Goal: Task Accomplishment & Management: Manage account settings

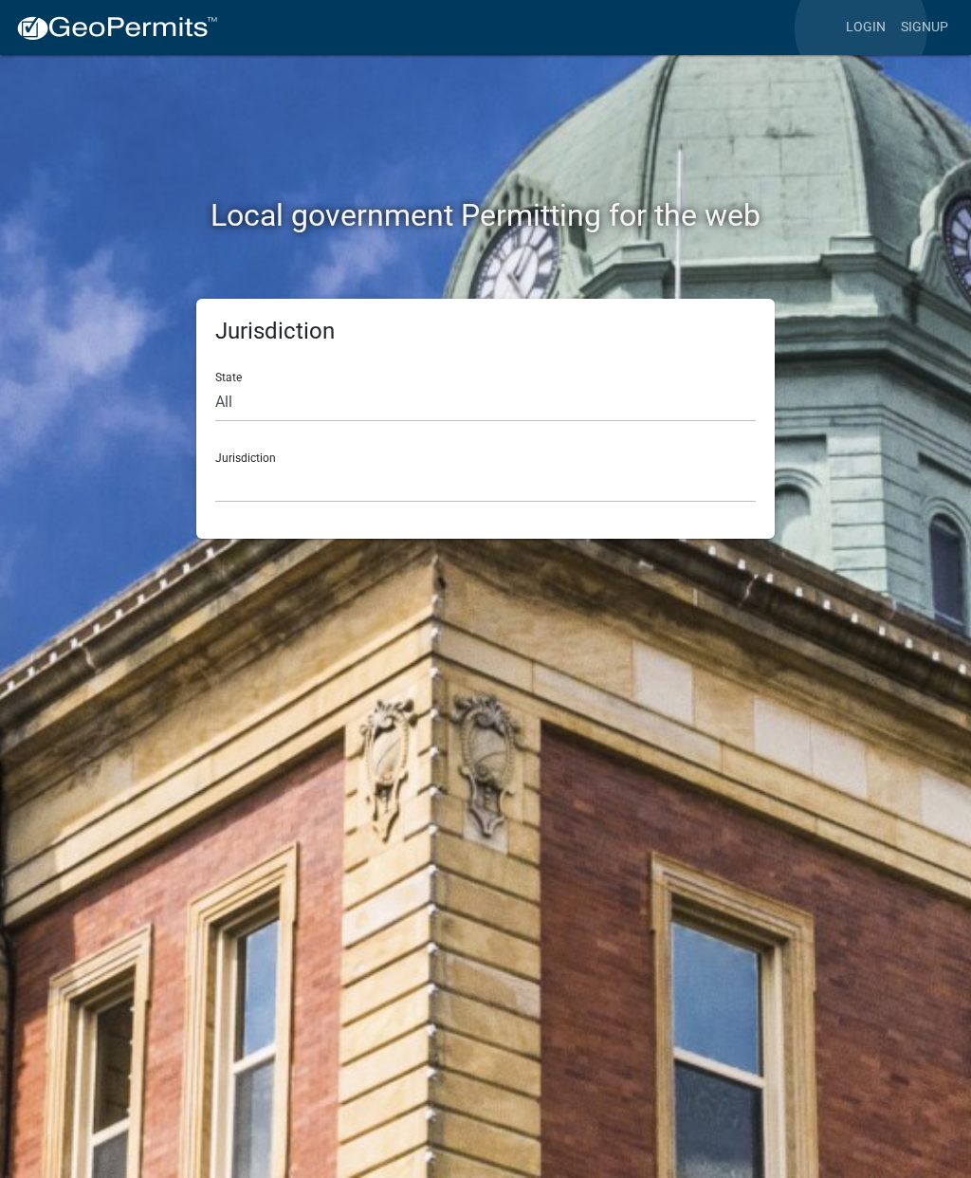
click at [862, 28] on link "Login" at bounding box center [865, 27] width 55 height 36
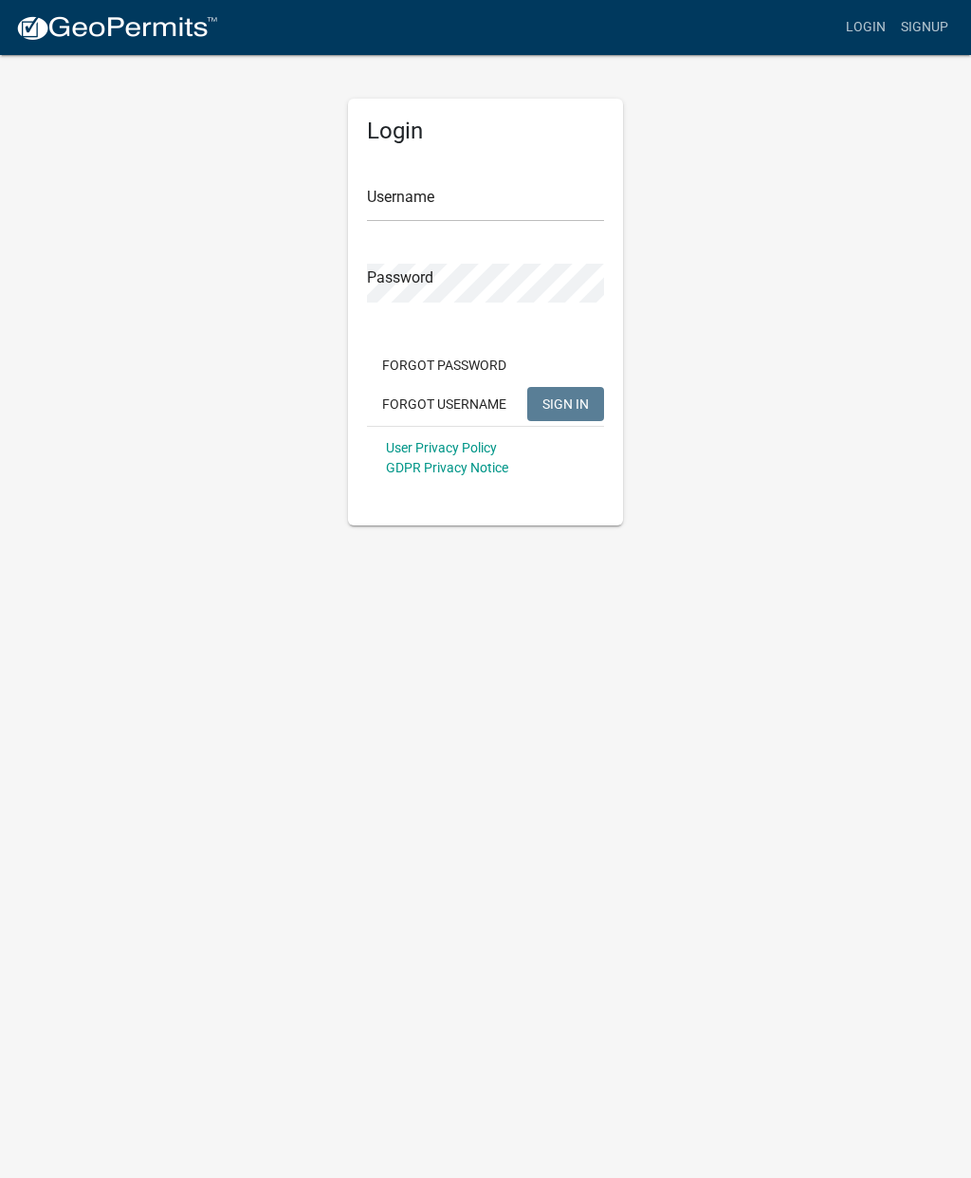
click at [440, 196] on input "Username" at bounding box center [485, 202] width 237 height 39
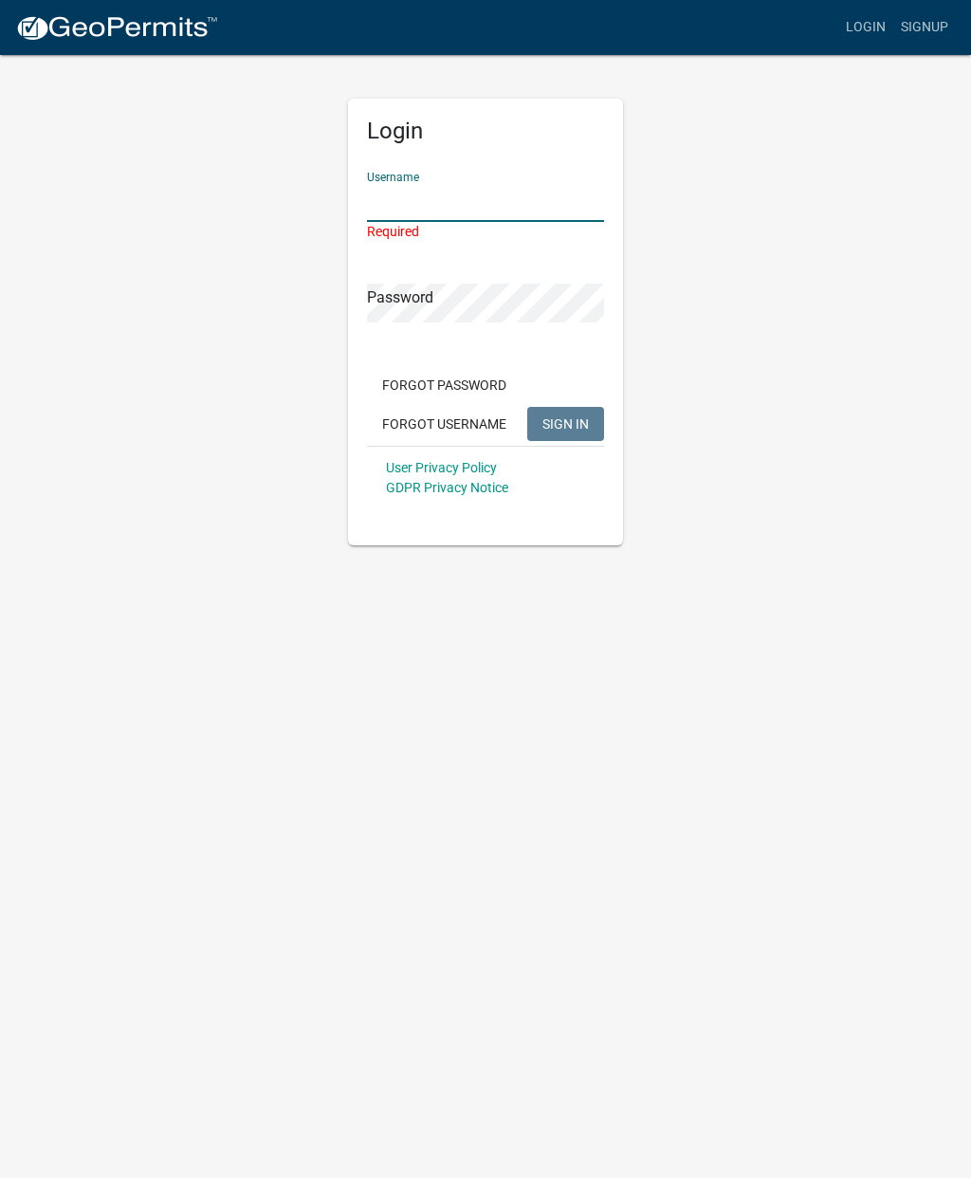
type input "Cmoreland"
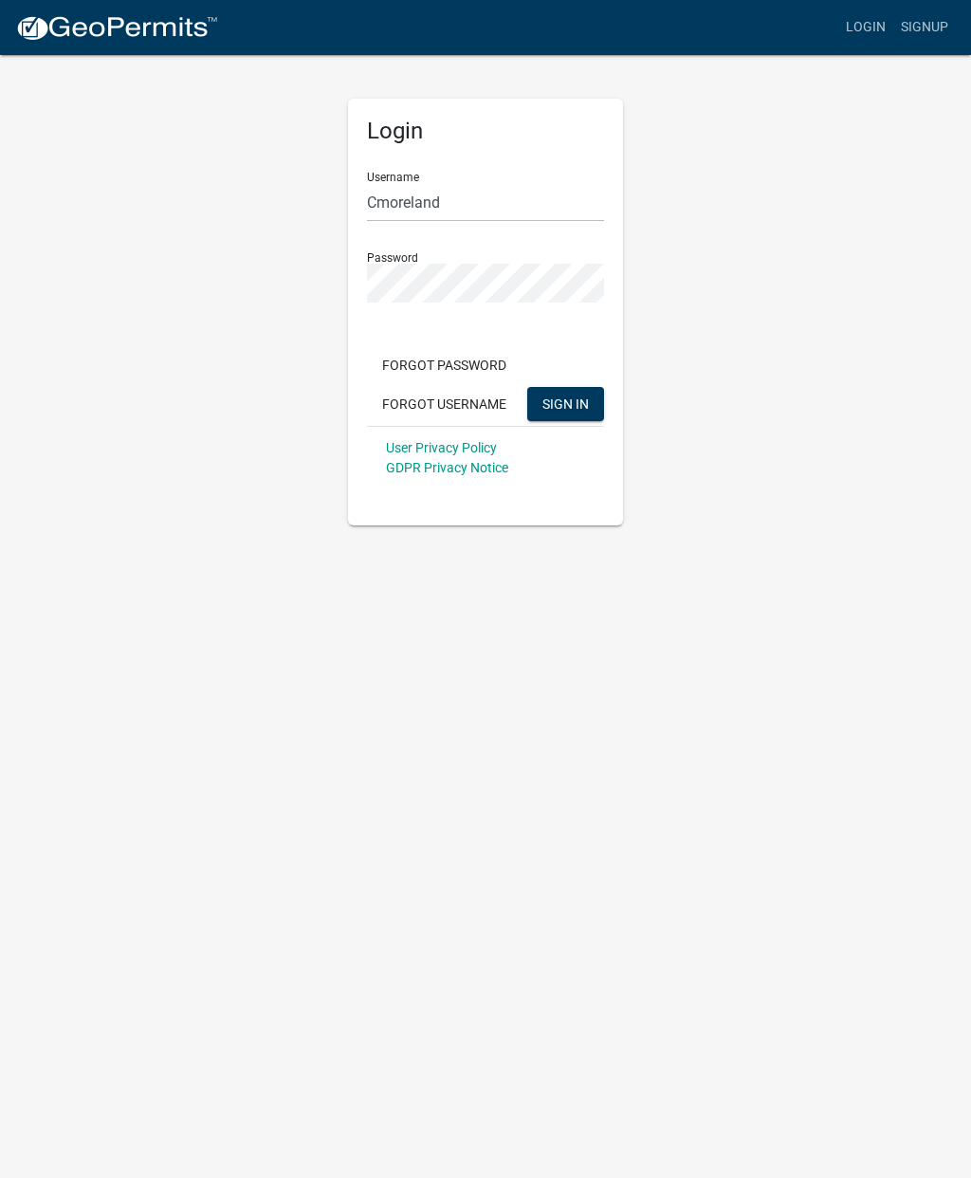
click at [584, 388] on button "SIGN IN" at bounding box center [565, 404] width 77 height 34
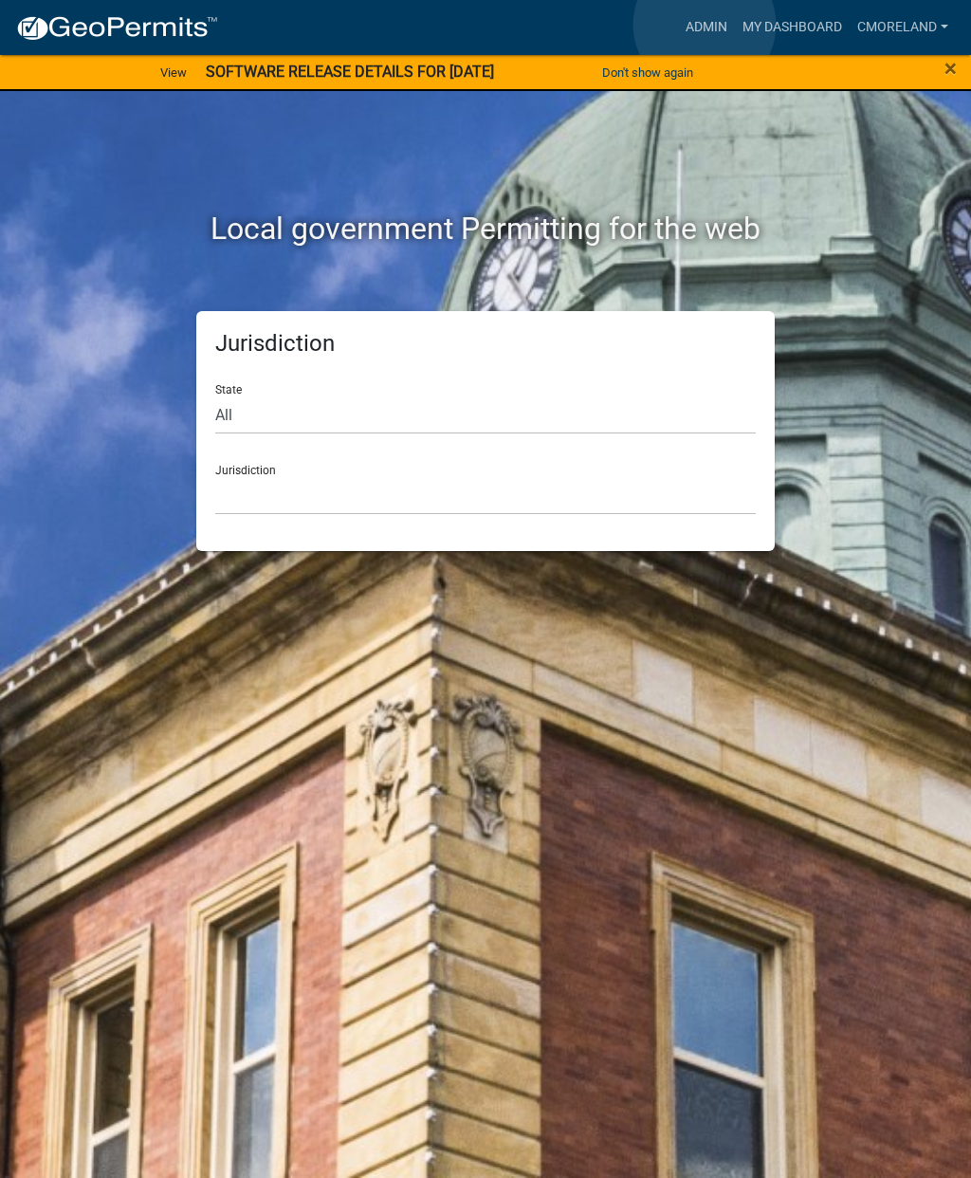
click at [706, 26] on link "Admin" at bounding box center [706, 27] width 57 height 36
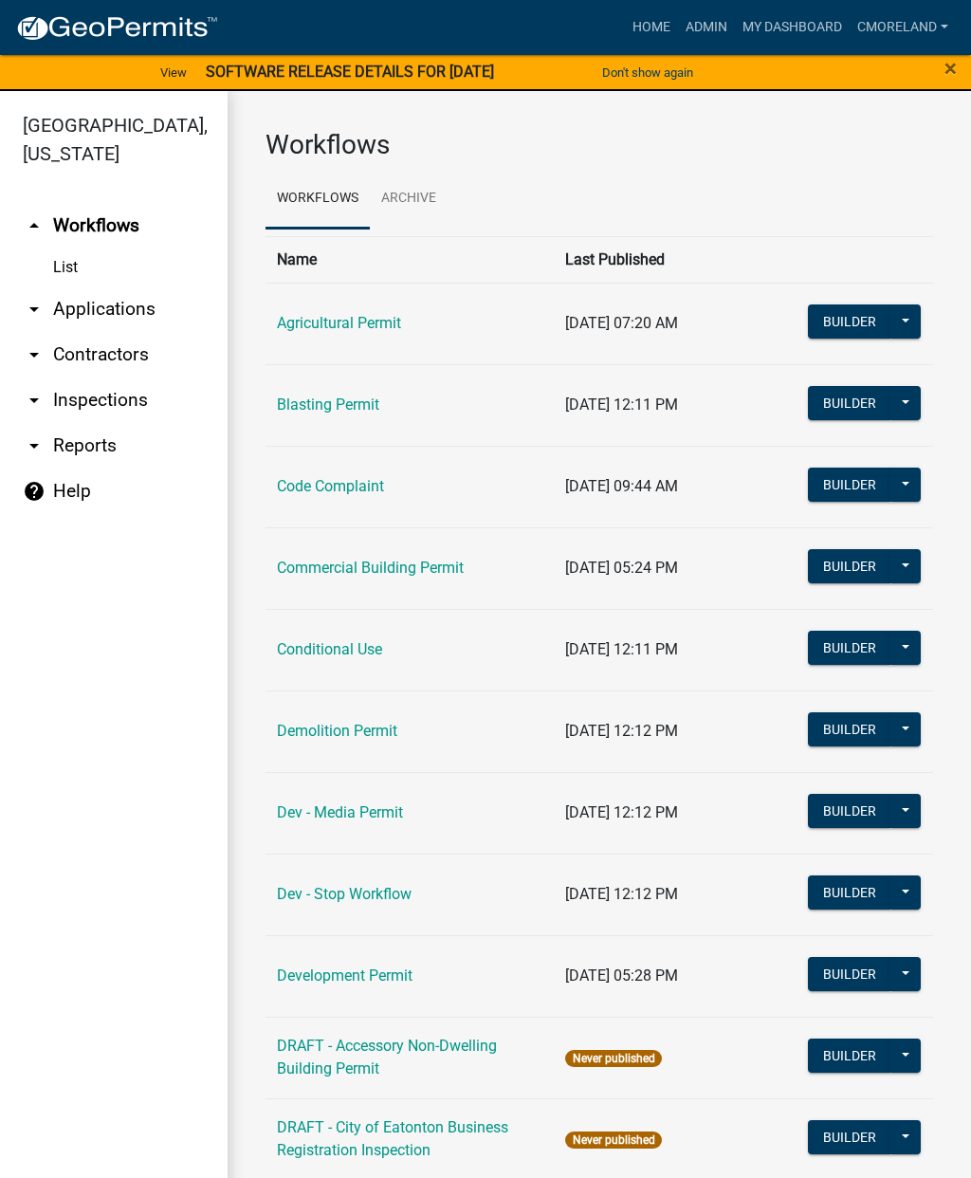
click at [109, 410] on link "arrow_drop_down Inspections" at bounding box center [114, 400] width 228 height 46
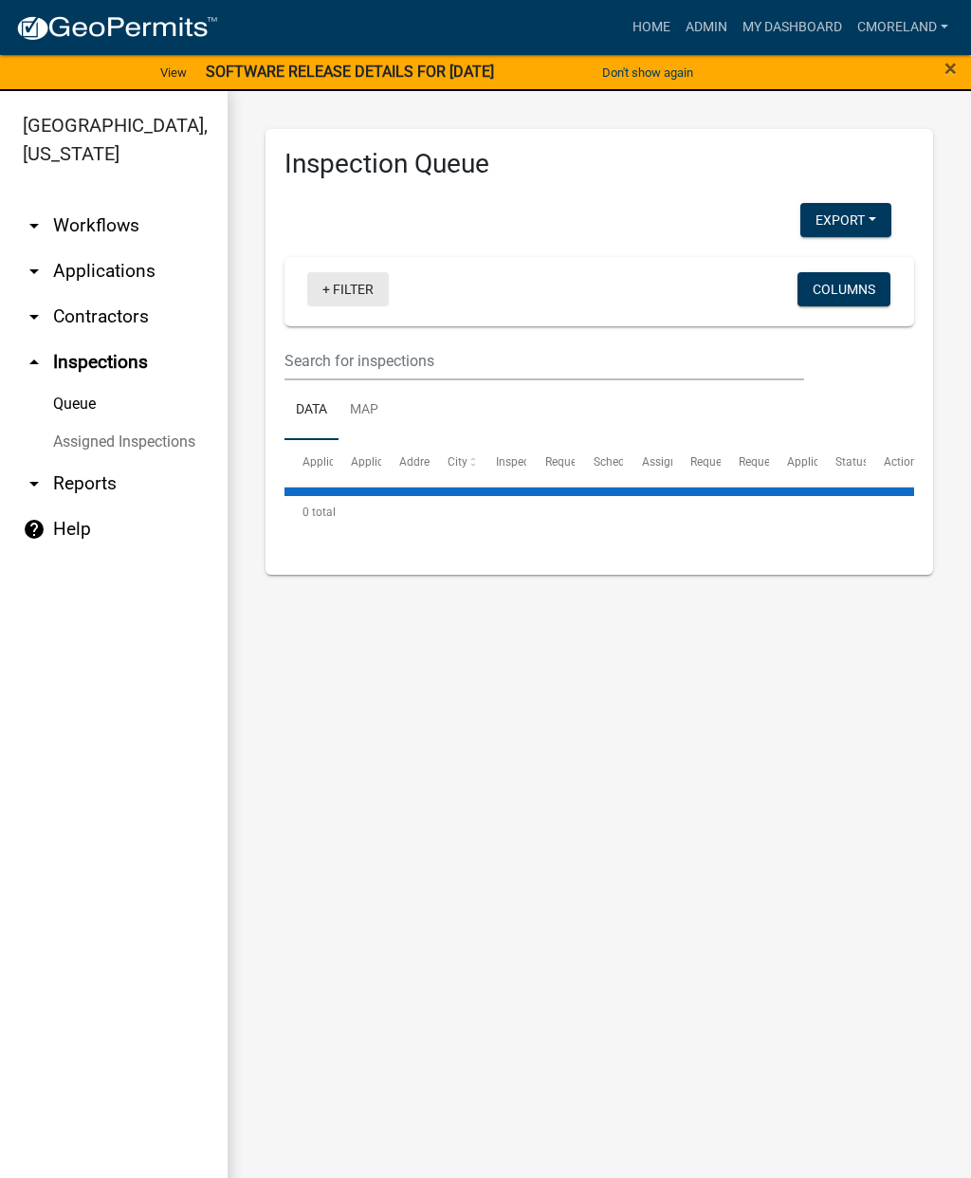
click at [358, 281] on link "+ Filter" at bounding box center [348, 289] width 82 height 34
select select "2: 50"
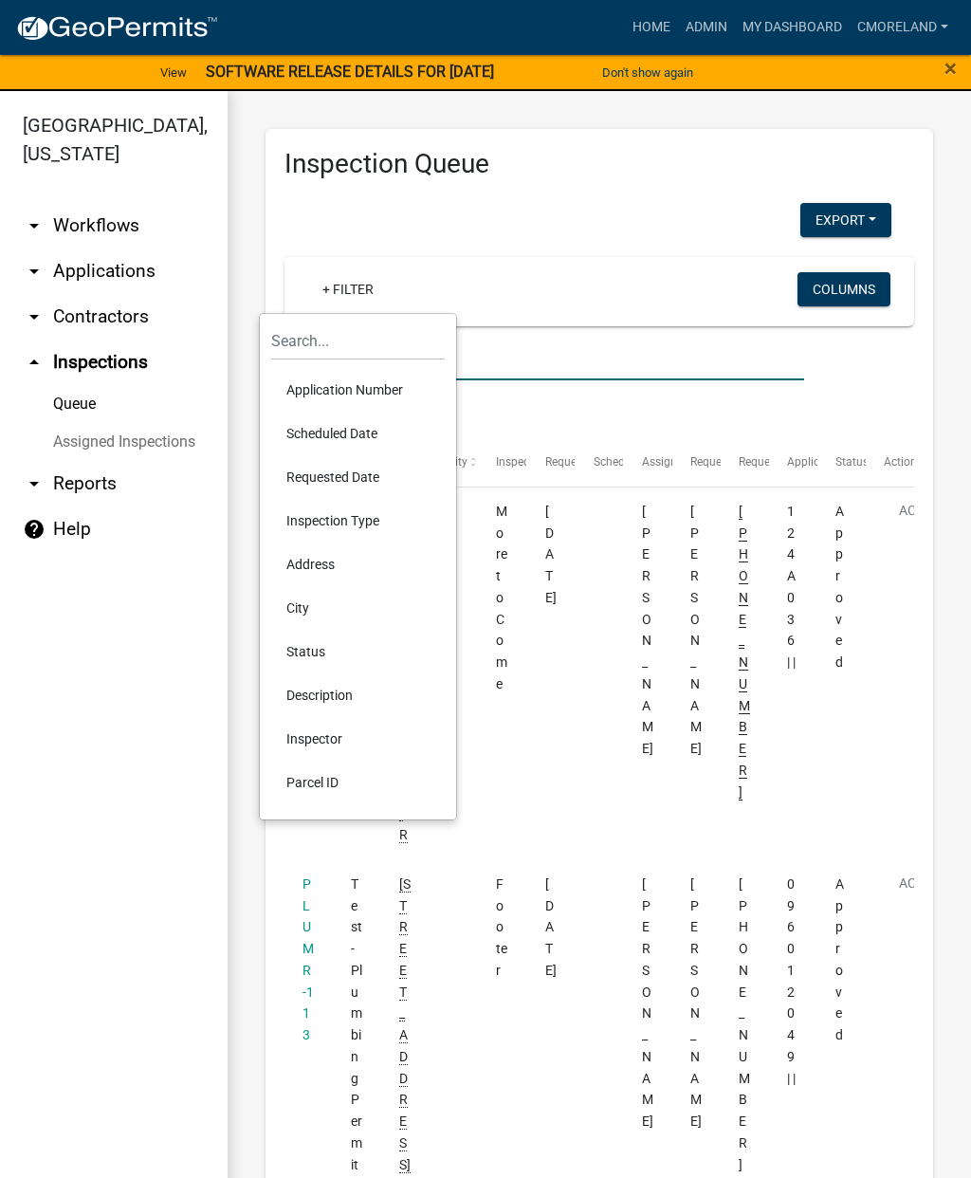
click at [504, 345] on input "text" at bounding box center [544, 360] width 520 height 39
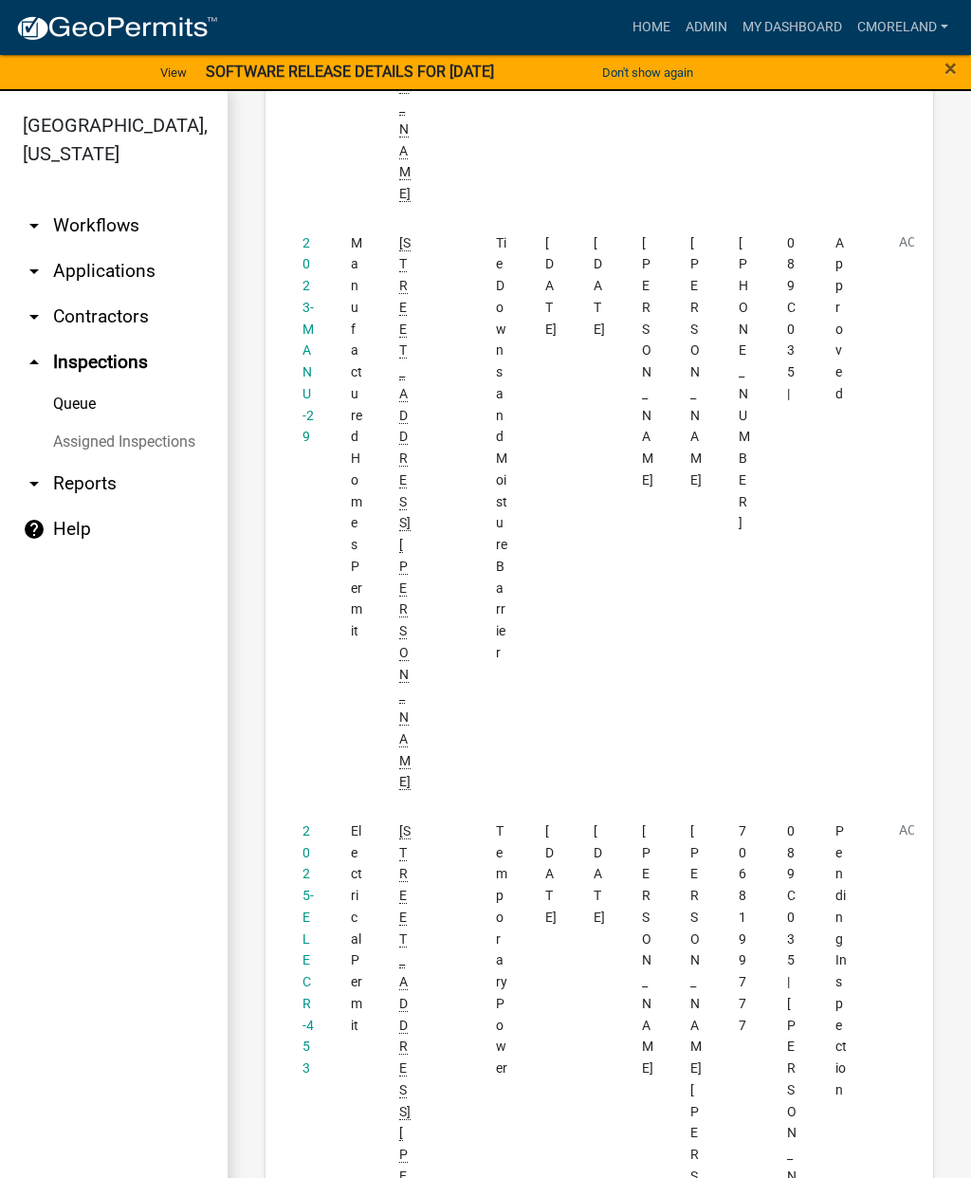
scroll to position [1444, 0]
type input "126 Clopton dr"
click at [305, 824] on link "2025-ELECR-453" at bounding box center [308, 950] width 11 height 252
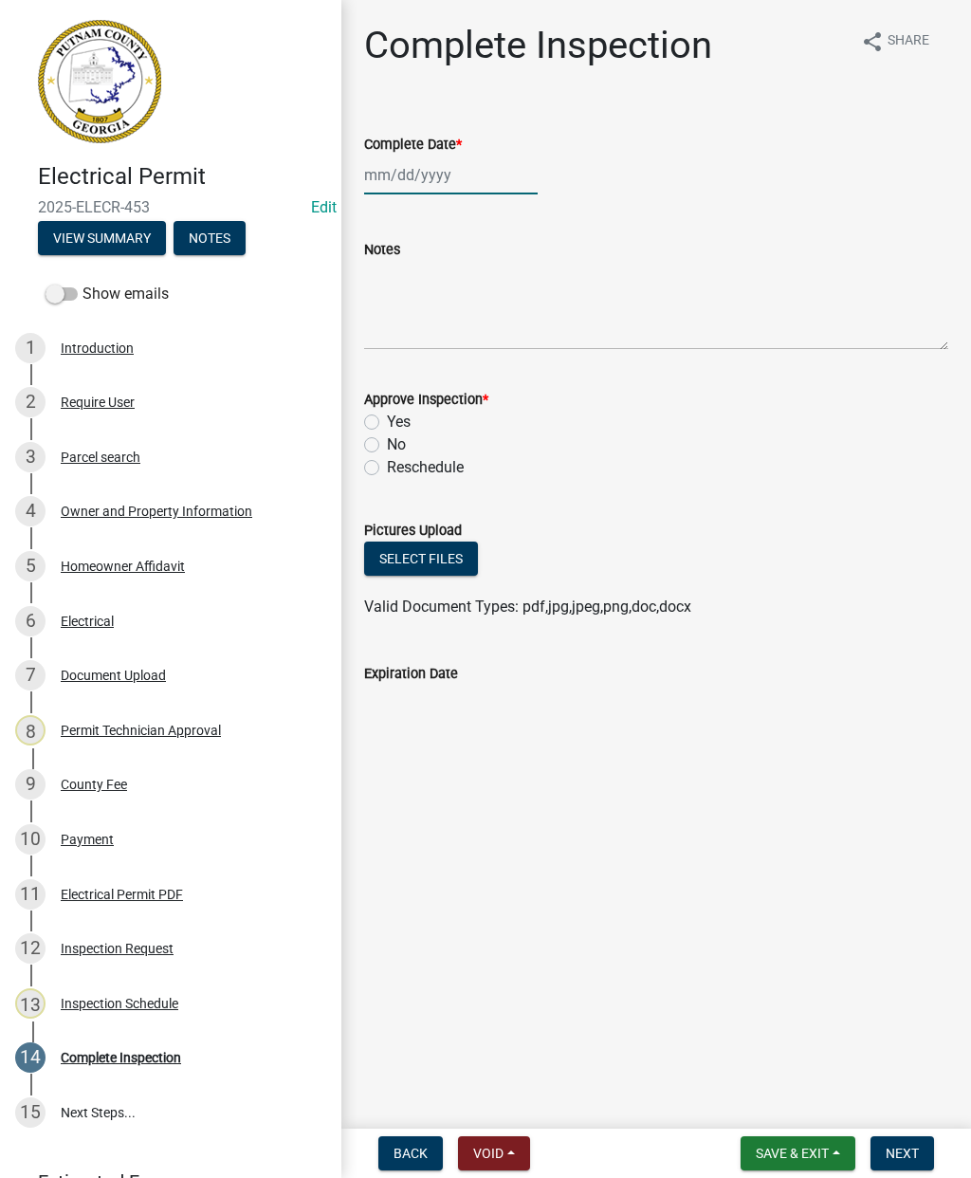
click at [408, 176] on div at bounding box center [451, 175] width 174 height 39
select select "10"
select select "2025"
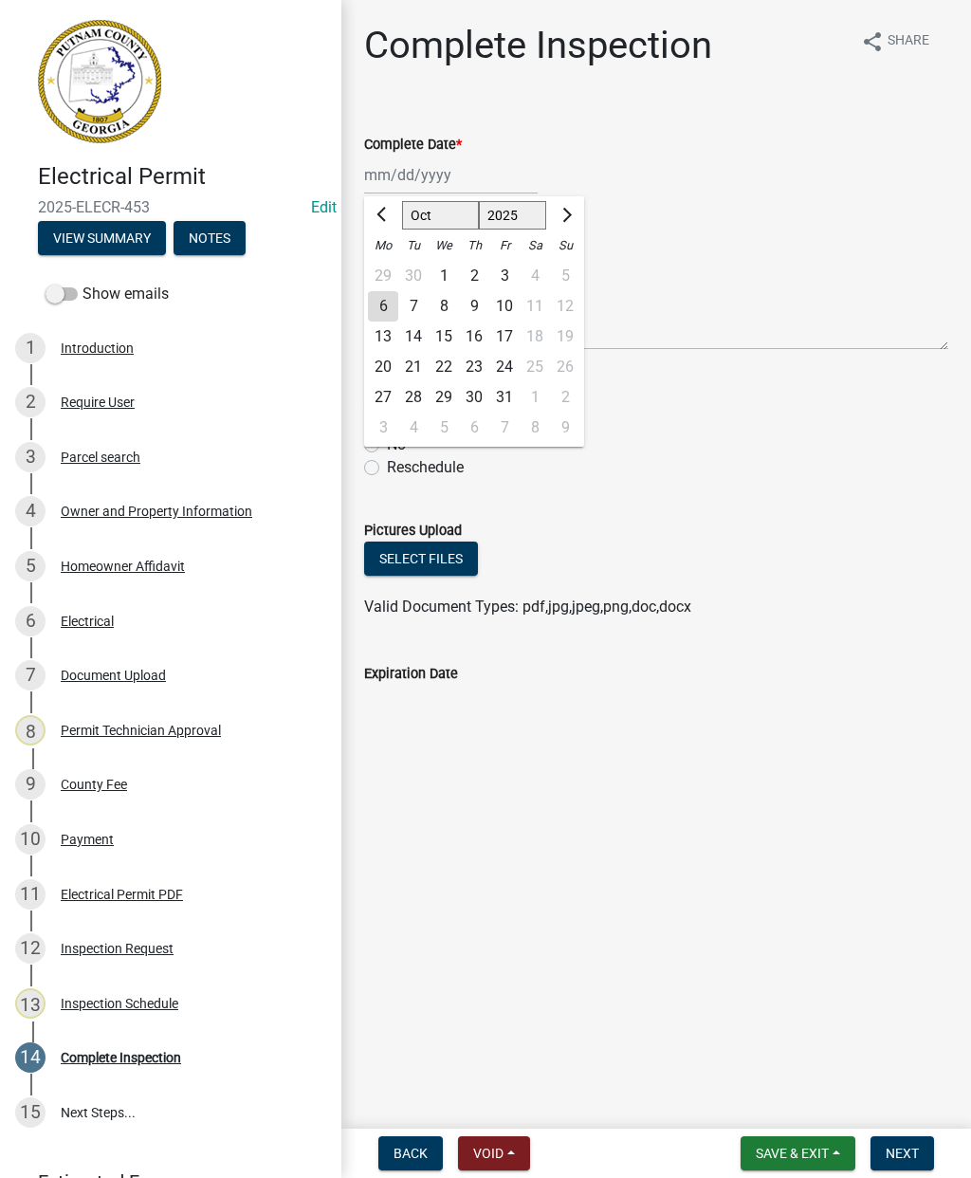
click at [379, 306] on div "6" at bounding box center [383, 306] width 30 height 30
type input "10/06/2025"
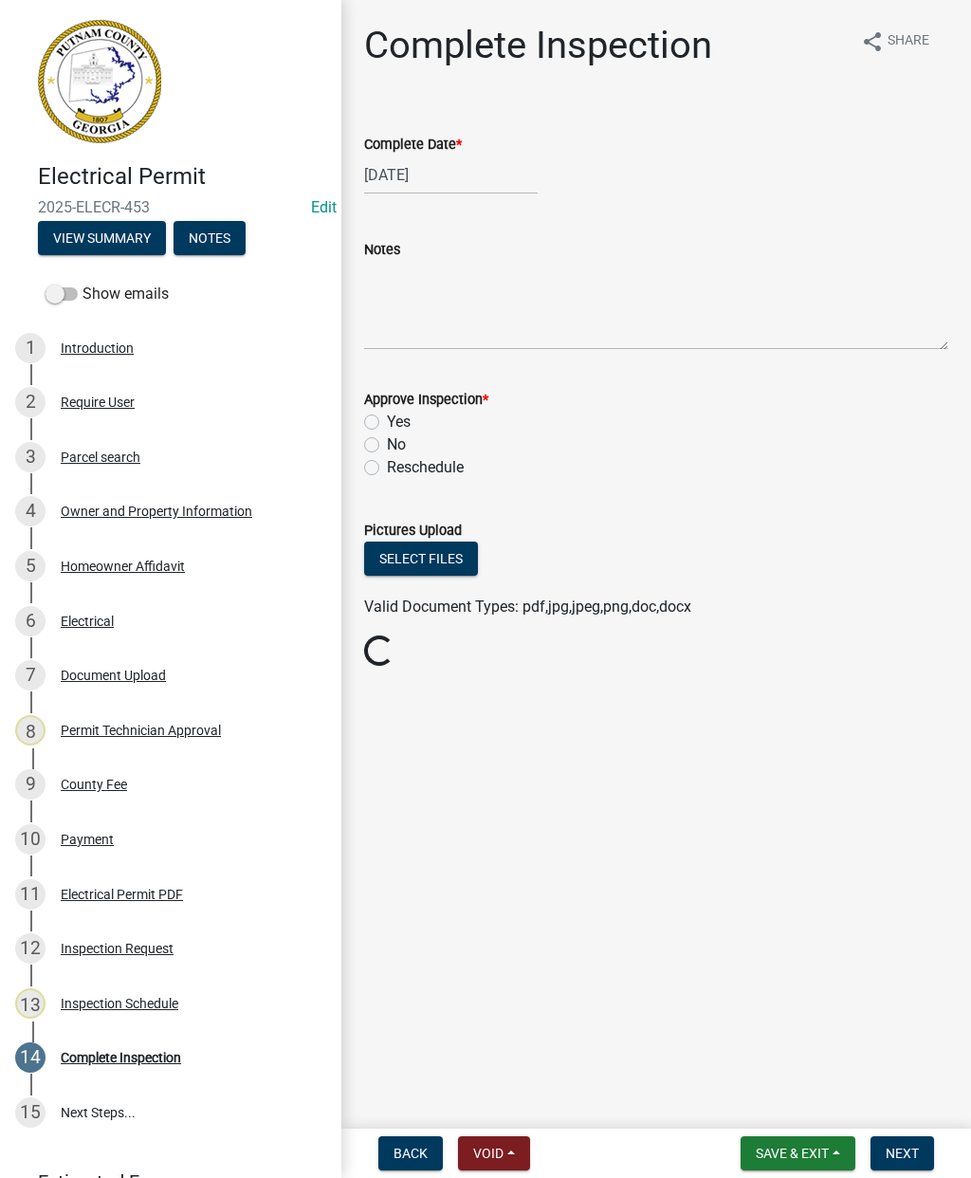
click at [387, 420] on label "Yes" at bounding box center [399, 422] width 24 height 23
click at [387, 420] on input "Yes" at bounding box center [393, 417] width 12 height 12
radio input "true"
click at [916, 1154] on span "Next" at bounding box center [902, 1153] width 33 height 15
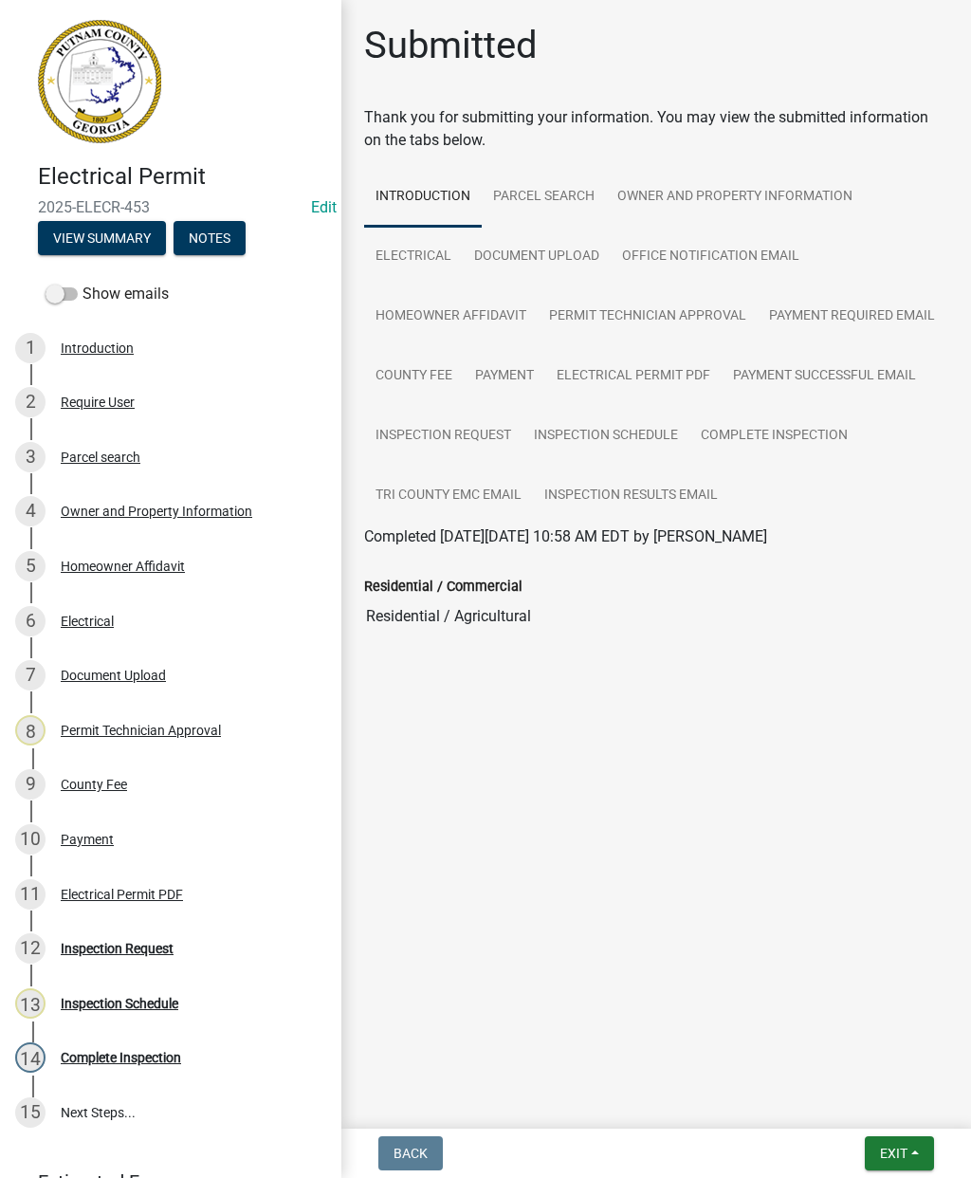
click at [895, 1140] on button "Exit" at bounding box center [899, 1153] width 69 height 34
click at [848, 1090] on button "Save & Exit" at bounding box center [859, 1104] width 152 height 46
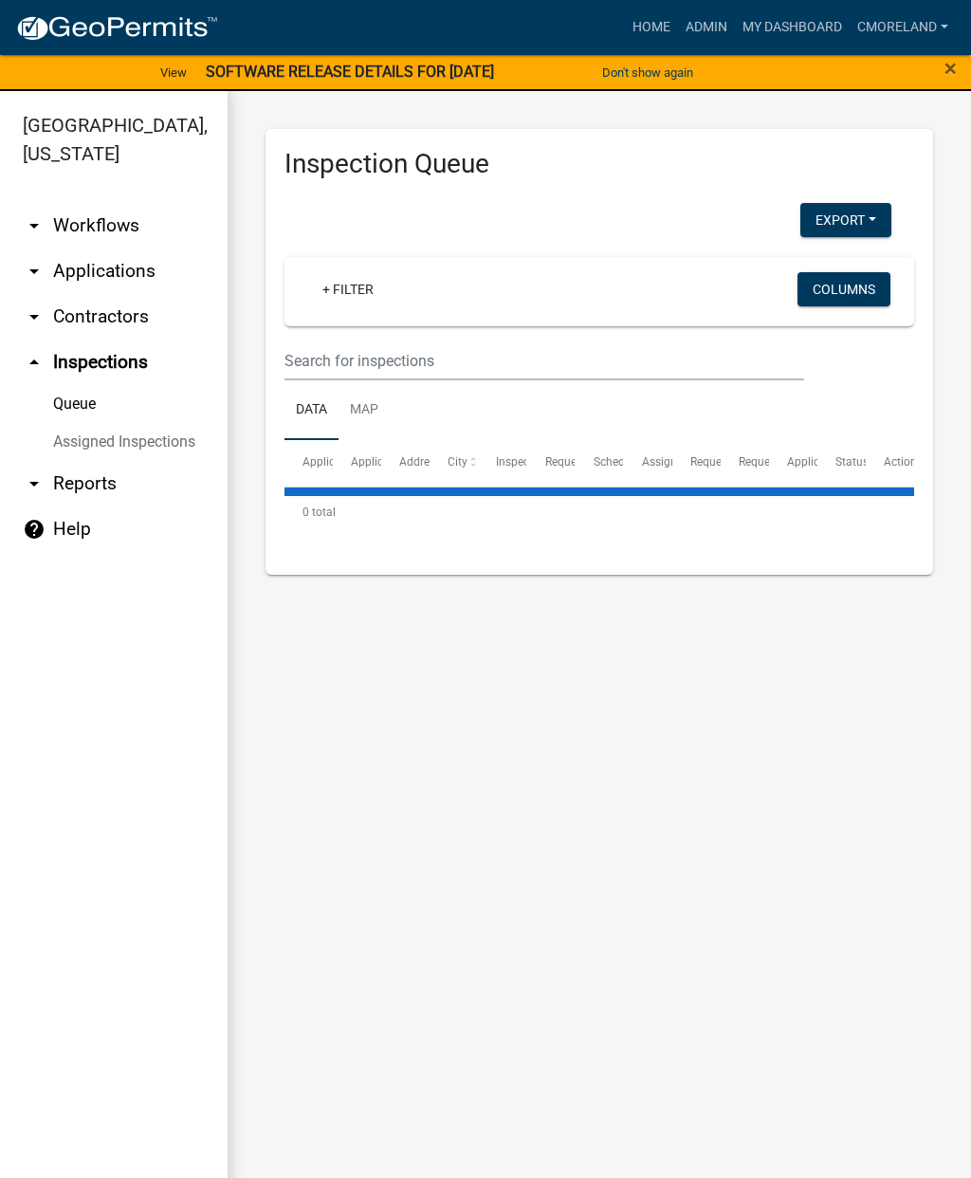
select select "2: 50"
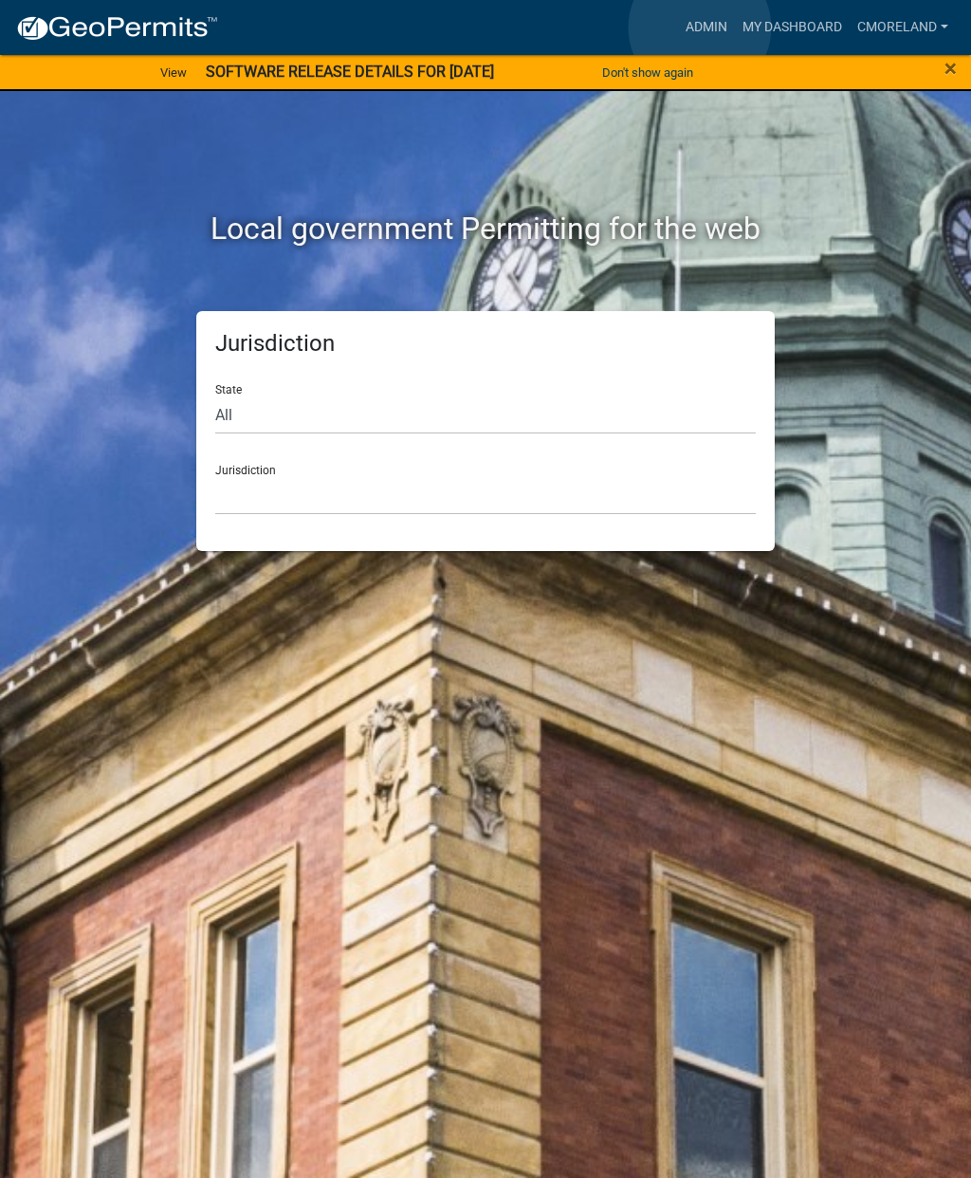
click at [701, 28] on link "Admin" at bounding box center [706, 27] width 57 height 36
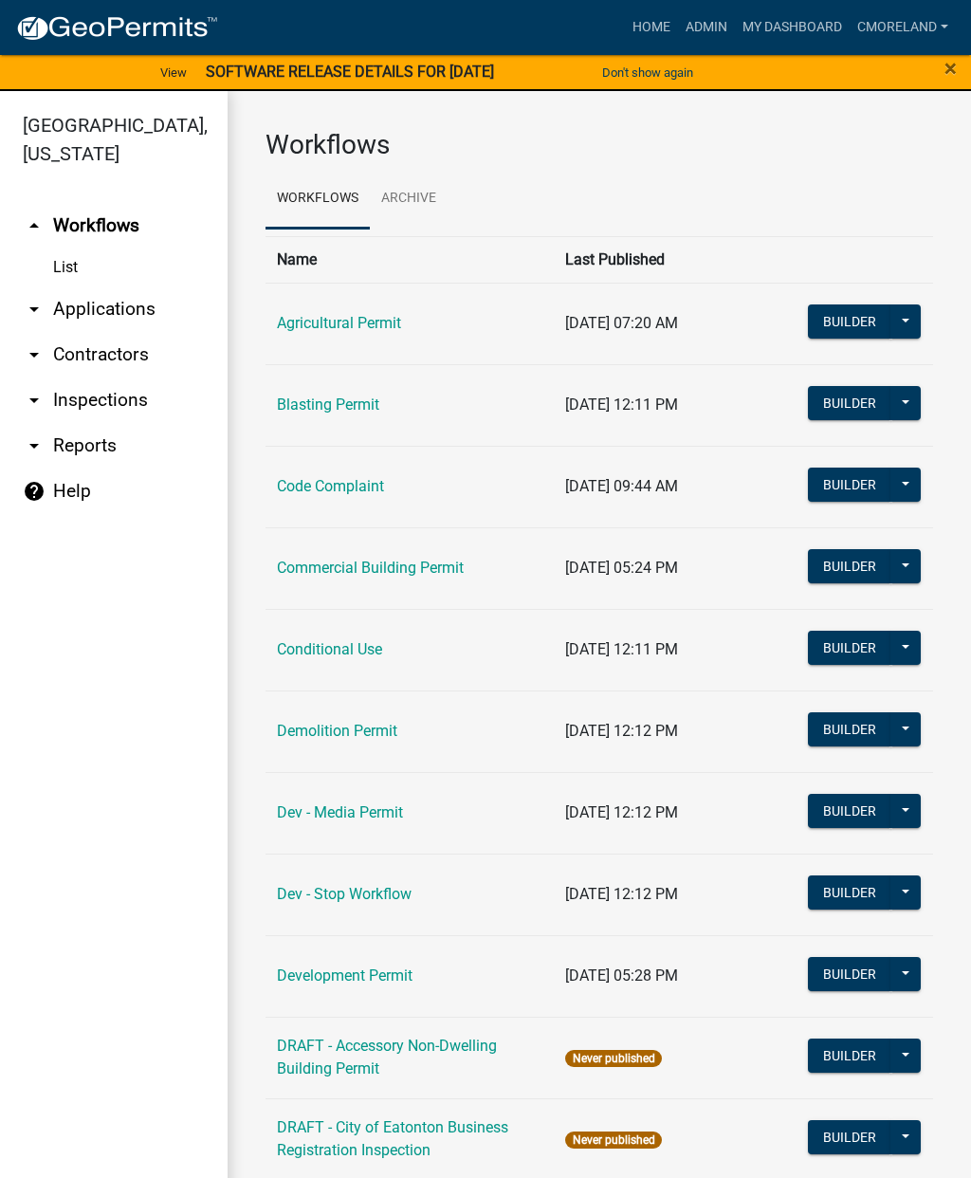
click at [120, 399] on link "arrow_drop_down Inspections" at bounding box center [114, 400] width 228 height 46
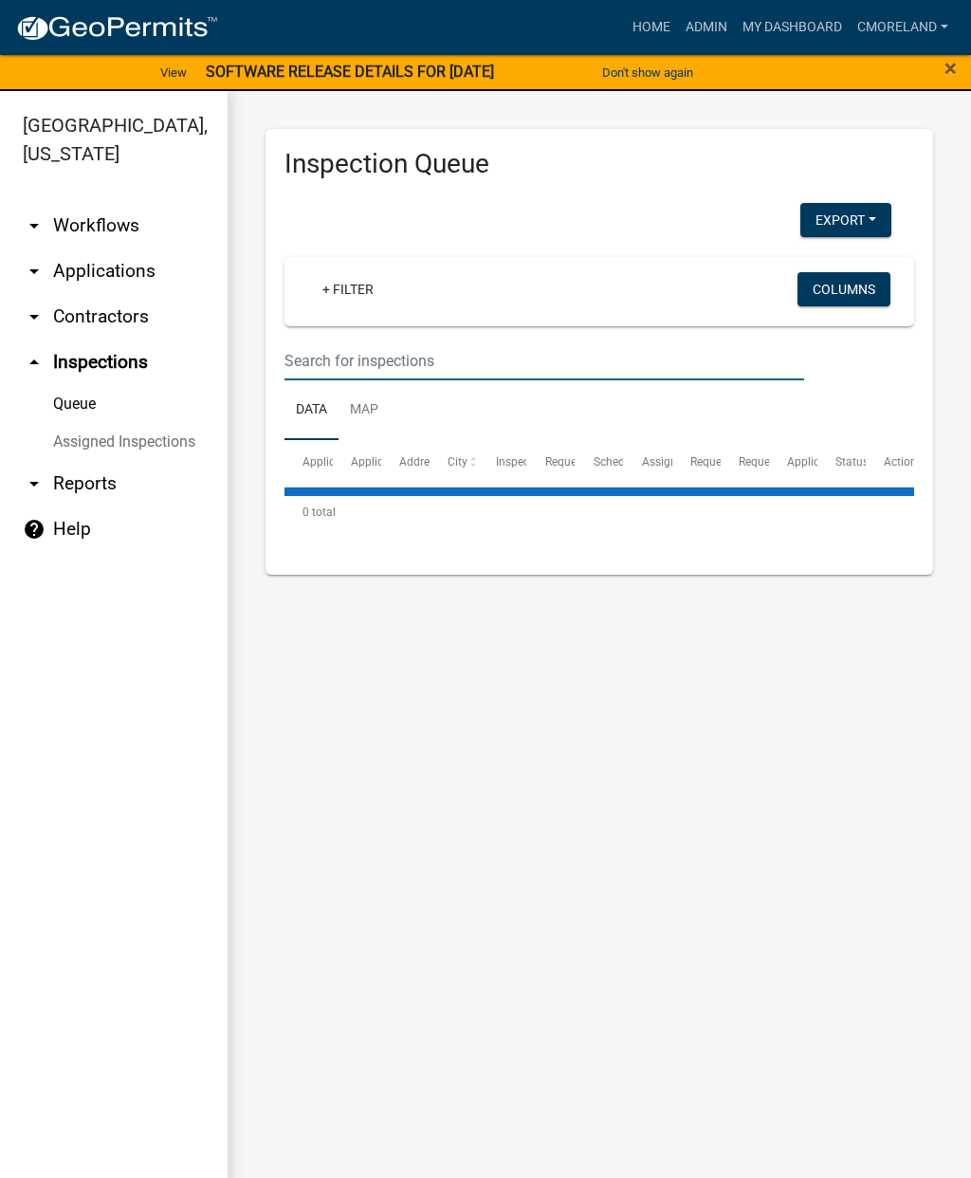
click at [345, 345] on input "text" at bounding box center [544, 360] width 520 height 39
select select "2: 50"
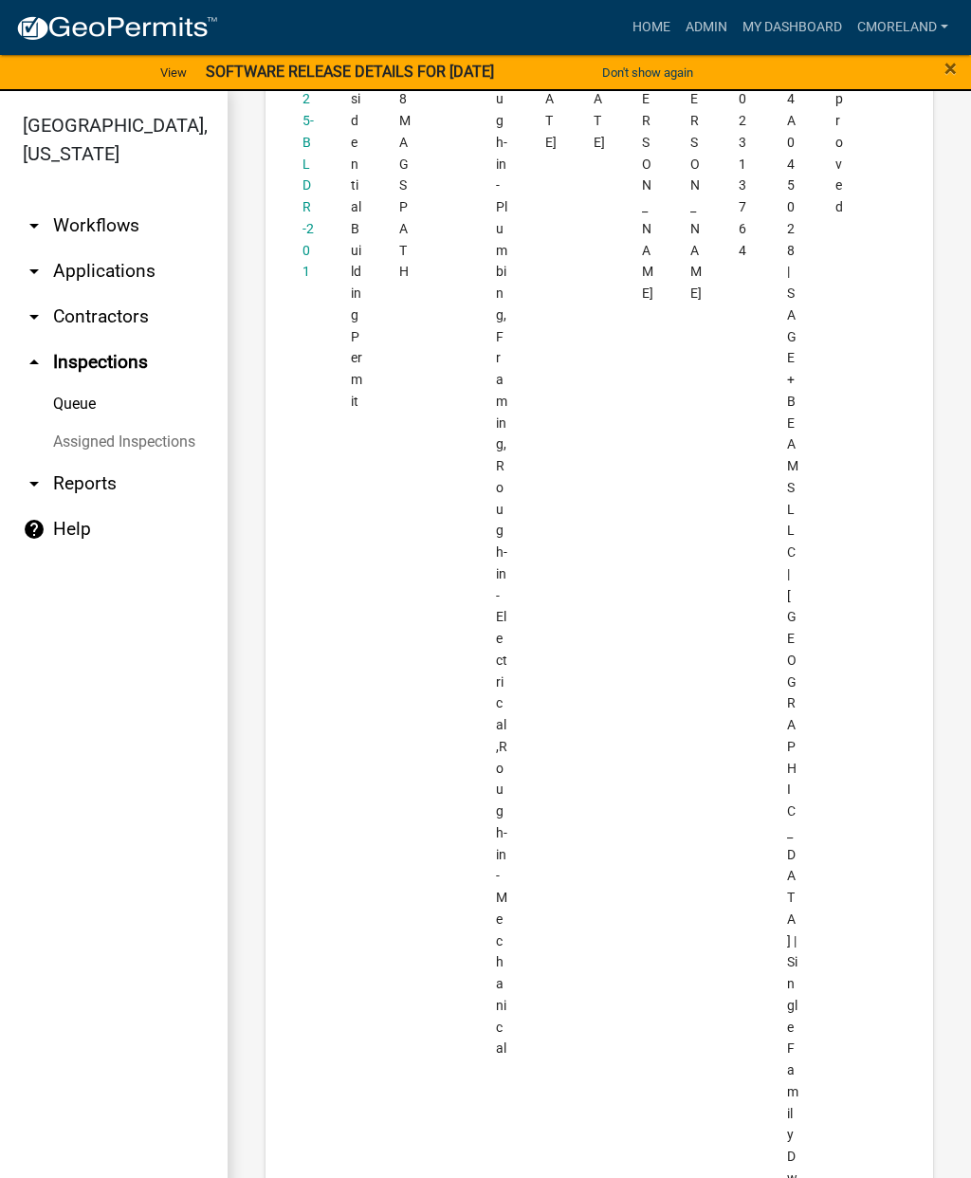
scroll to position [6545, 0]
type input "118 mags path"
click at [303, 281] on link "2025-BLDR-201" at bounding box center [308, 164] width 11 height 231
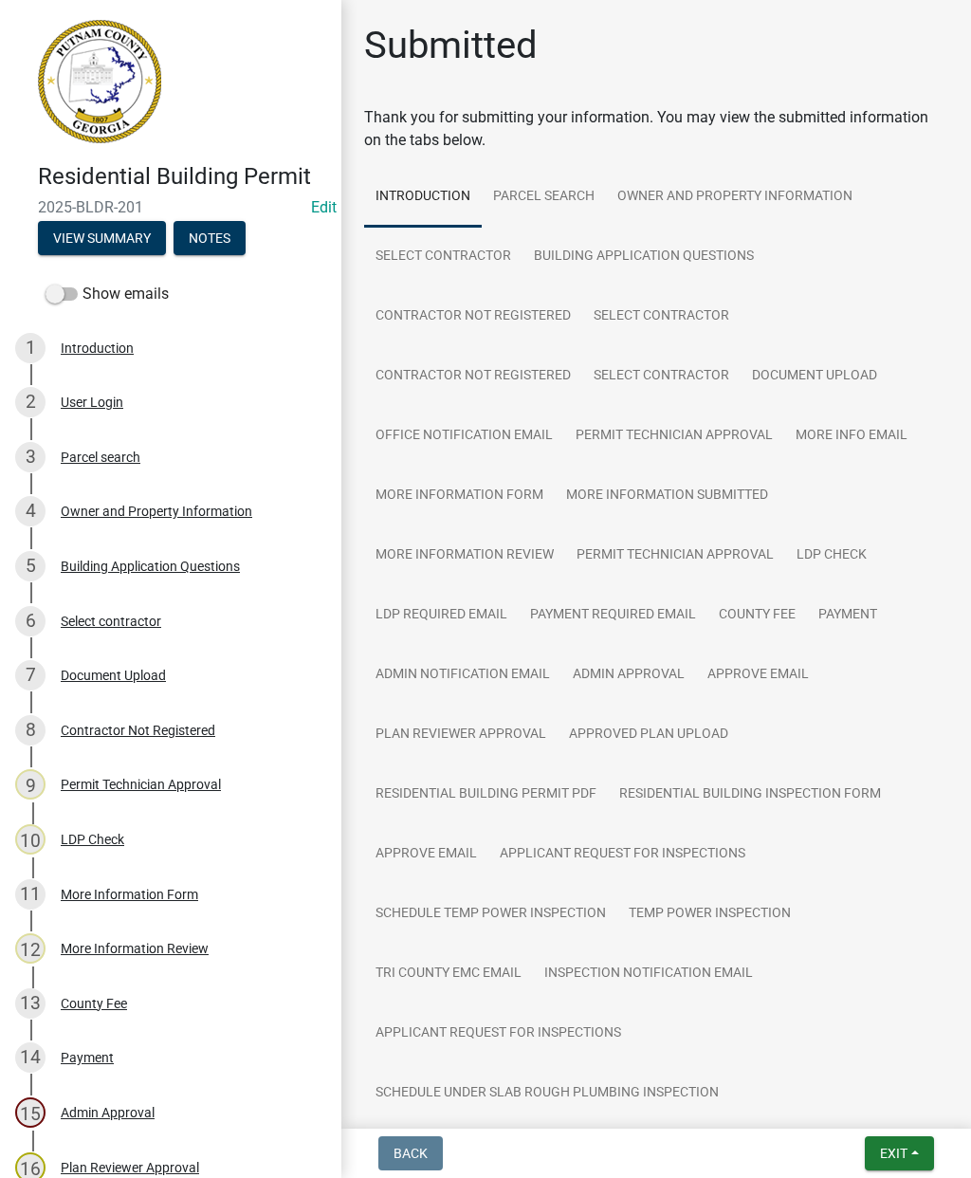
click at [202, 509] on div "Owner and Property Information" at bounding box center [157, 510] width 192 height 13
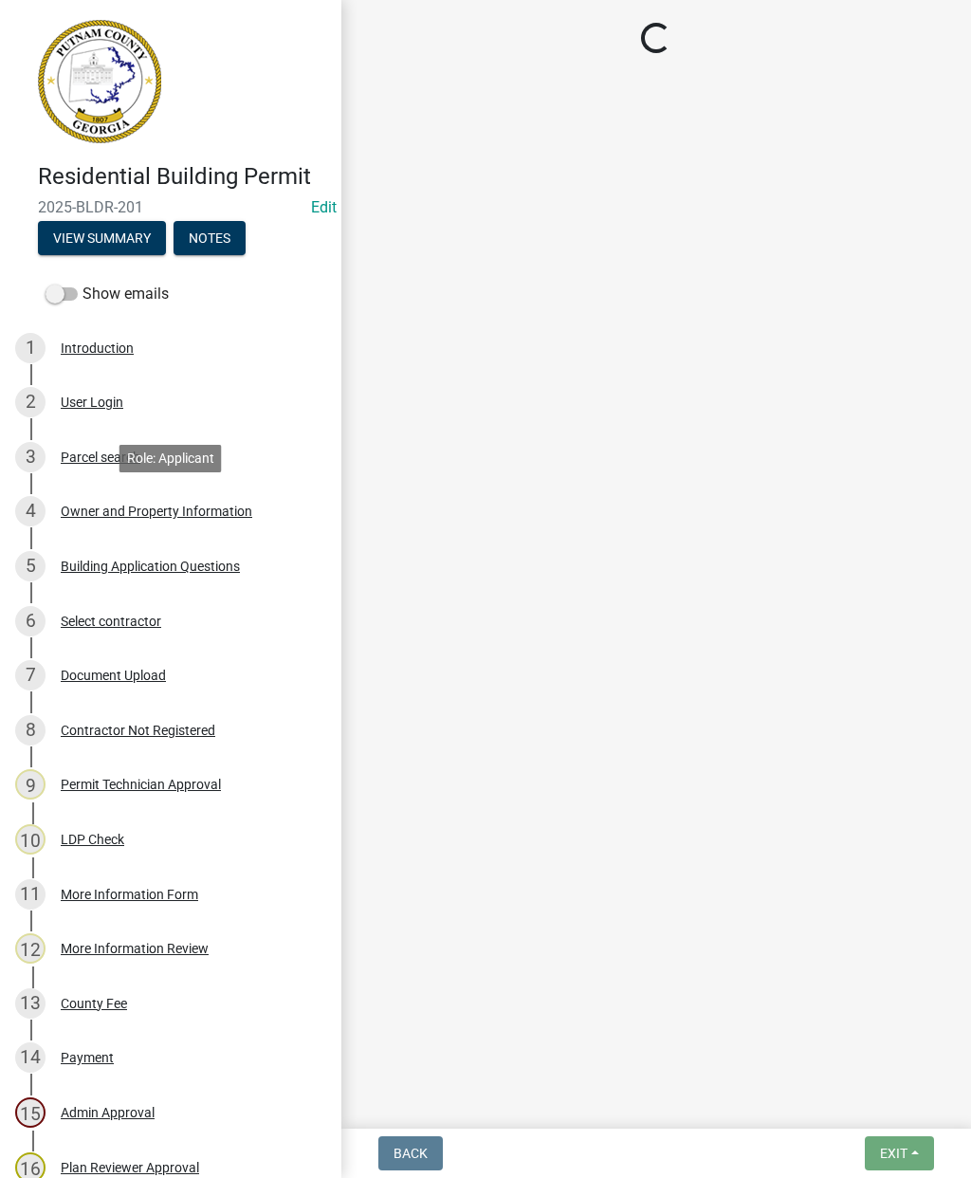
select select "a6b90f04-145f-43dc-a4e6-6d5ec8e28ec9"
select select "83394b22-4a11-496c-8e5c-75ade2e72faf"
select select "469c5908-2854-42d5-89ed-bee7fc26529e"
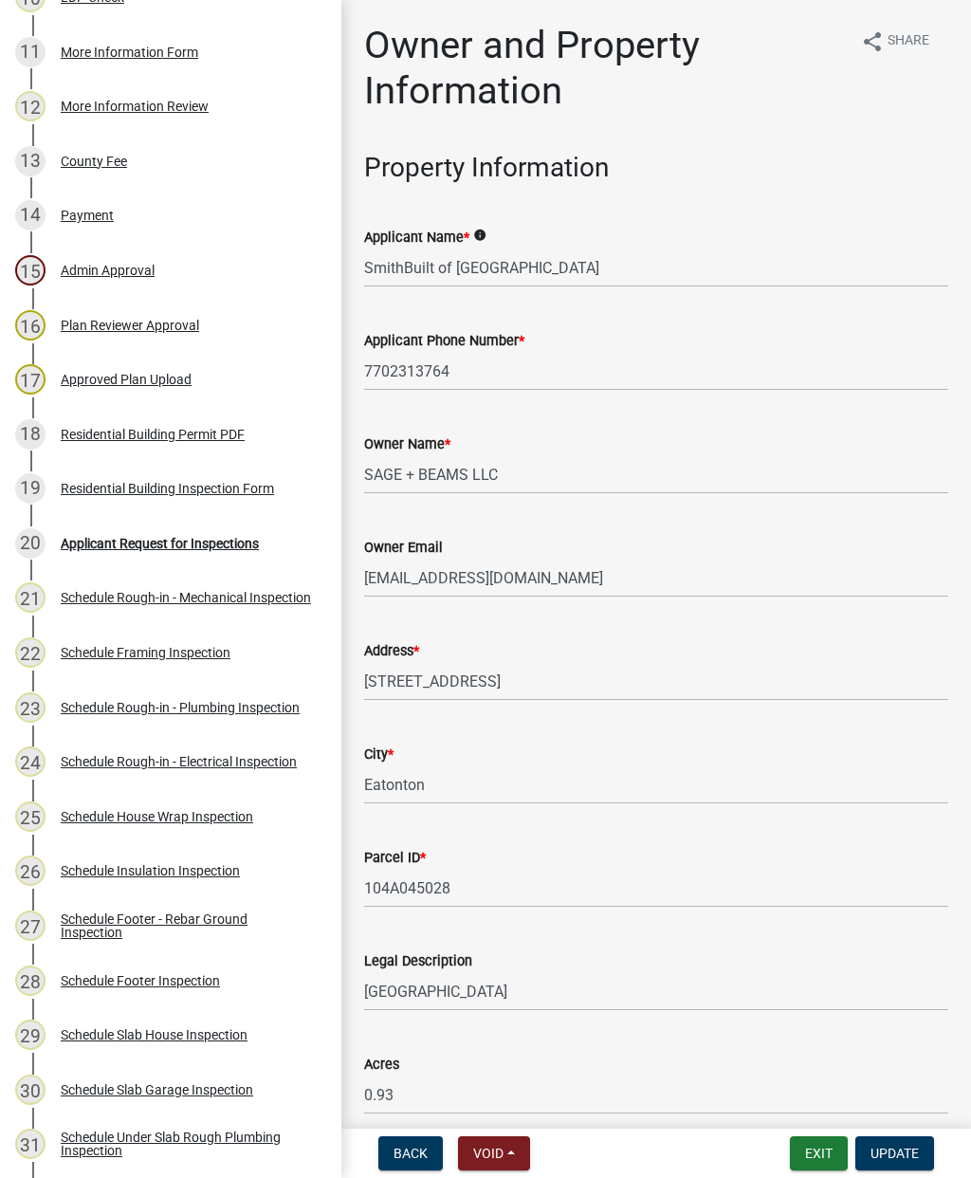
scroll to position [843, 0]
click at [220, 546] on div "Applicant Request for Inspections" at bounding box center [160, 542] width 198 height 13
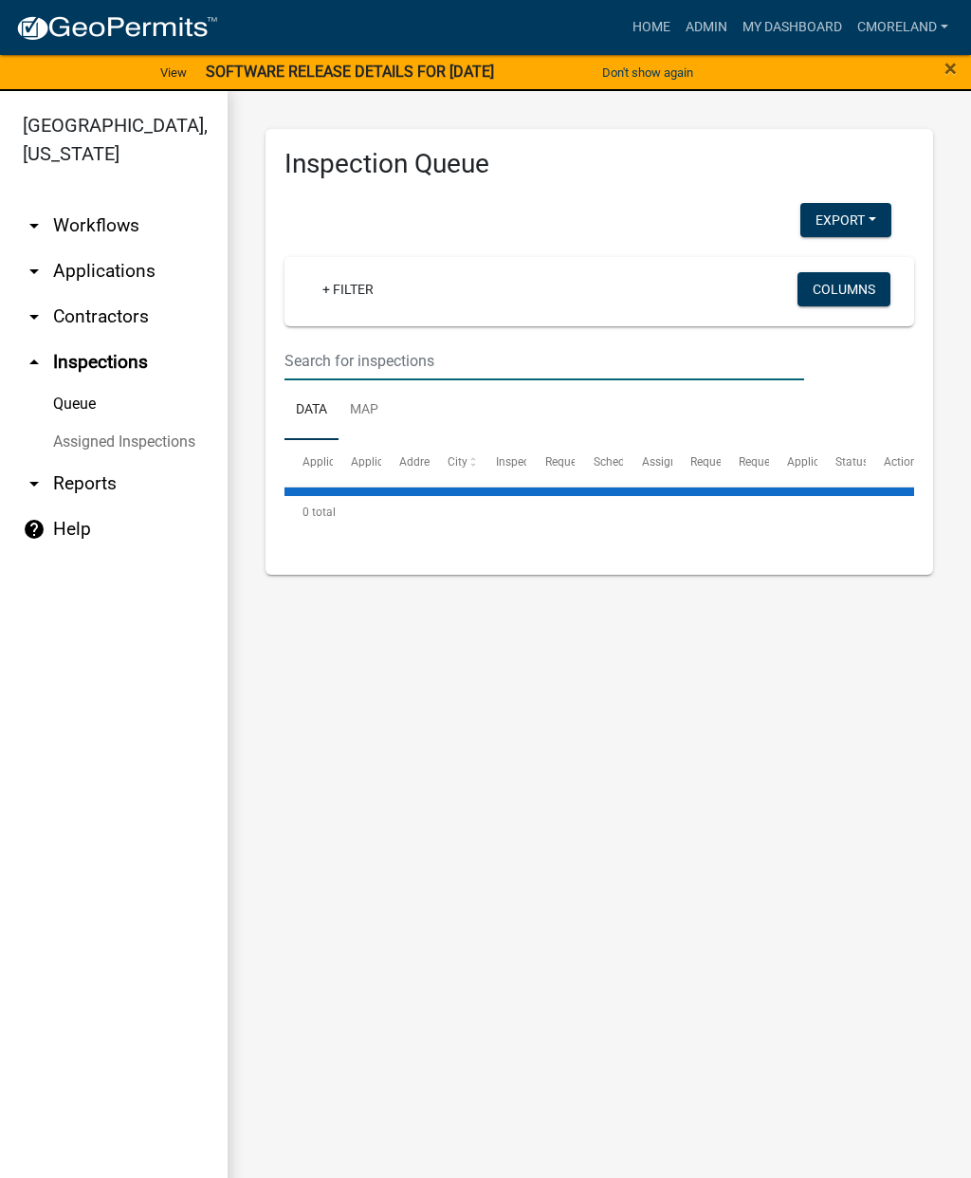
click at [465, 351] on input "text" at bounding box center [544, 360] width 520 height 39
select select "2: 50"
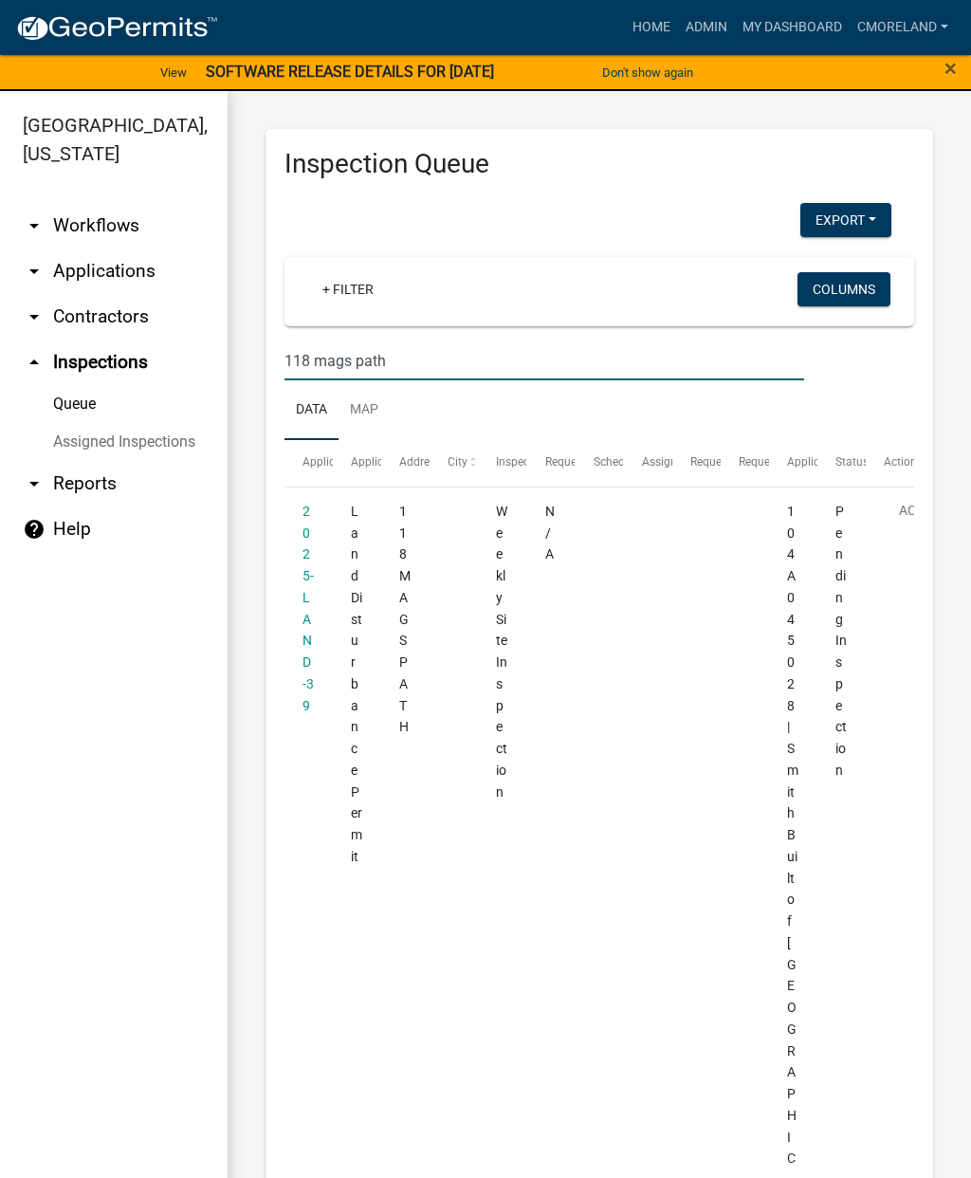
click at [313, 360] on input "118 mags path" at bounding box center [544, 360] width 520 height 39
click at [441, 362] on input "113 a mags path" at bounding box center [544, 360] width 520 height 39
click at [324, 355] on input "113 a mags path" at bounding box center [544, 360] width 520 height 39
type input "118 mags path"
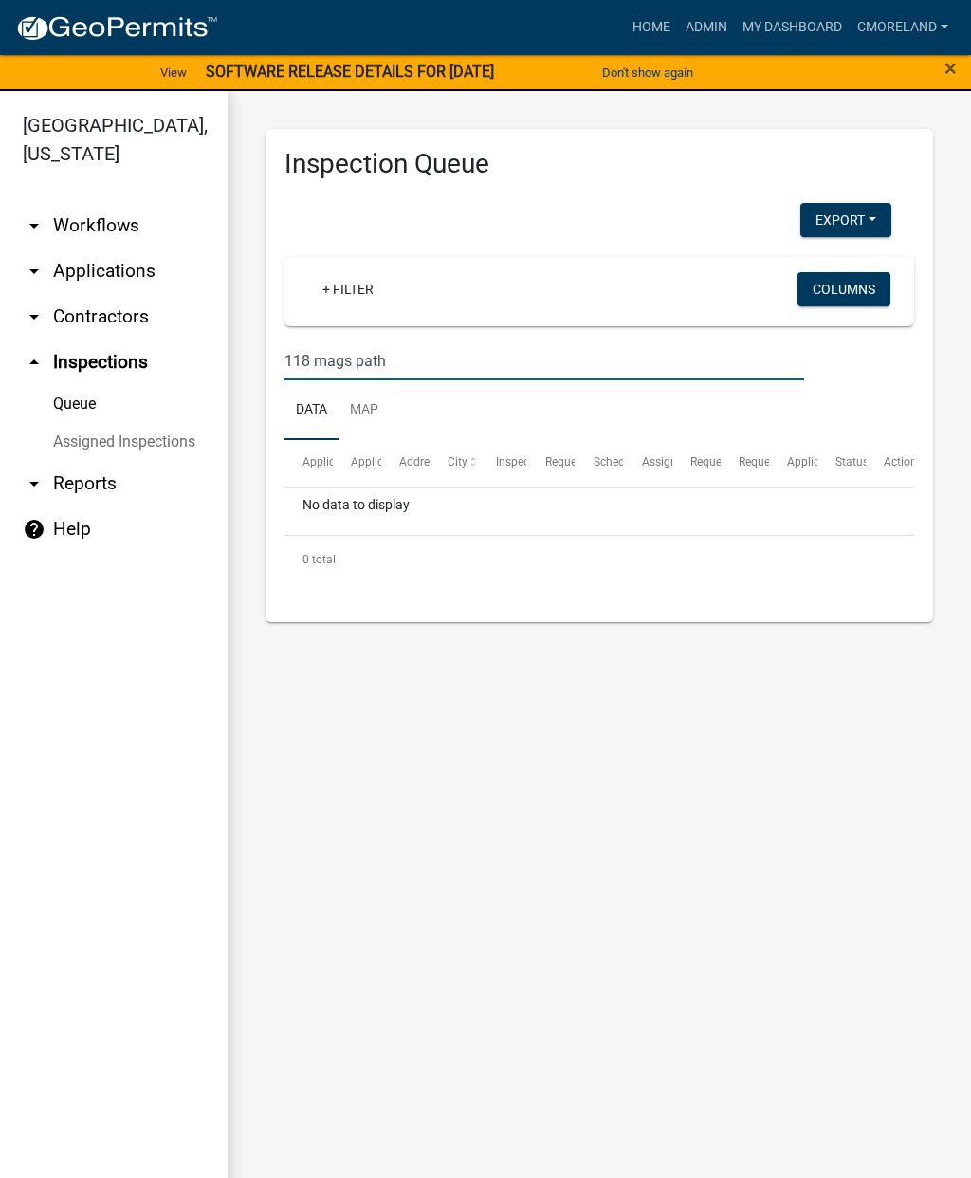
click at [503, 346] on input "118 mags path" at bounding box center [544, 360] width 520 height 39
click at [518, 357] on input "118 mags path" at bounding box center [544, 360] width 520 height 39
click at [743, 407] on ul "Data Map" at bounding box center [599, 410] width 630 height 60
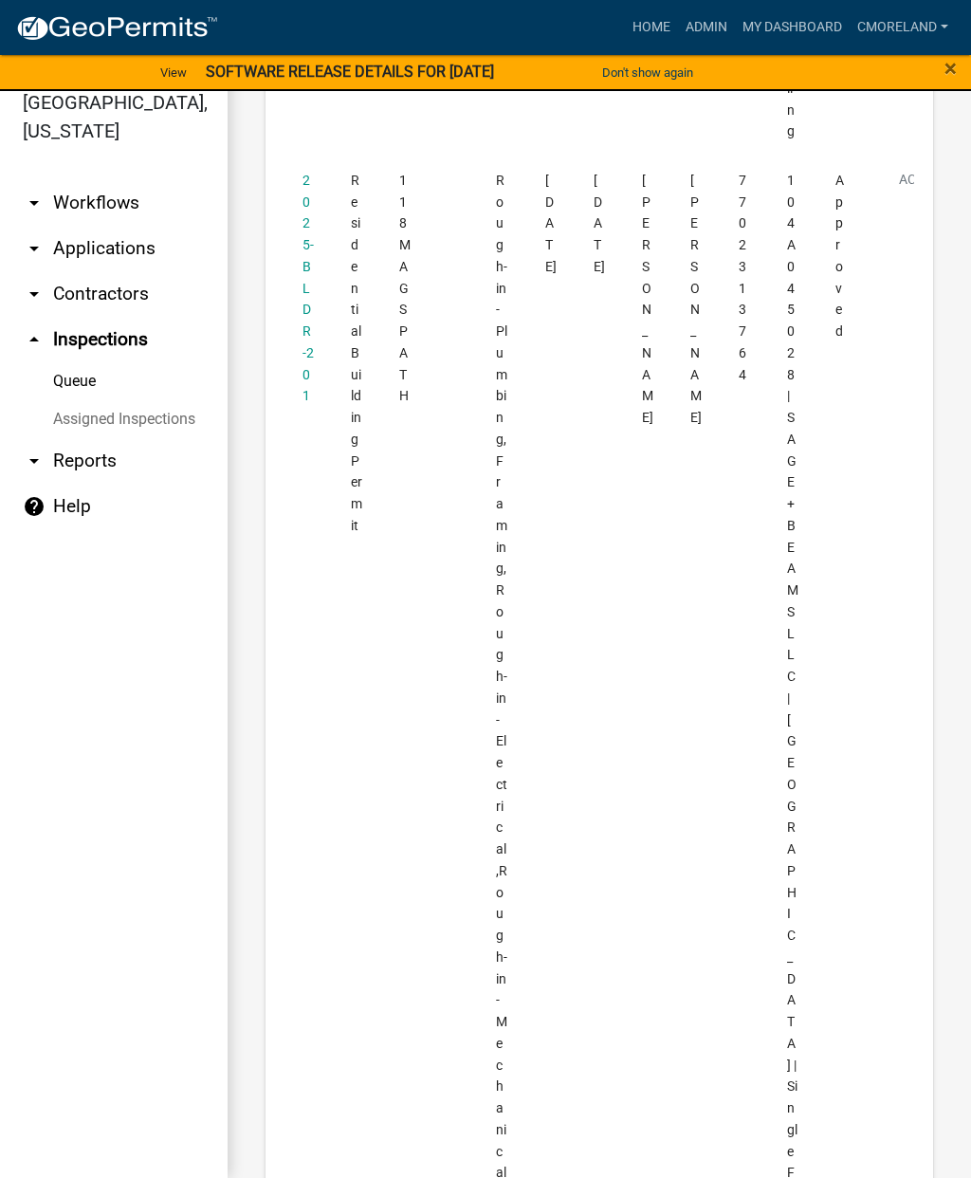
scroll to position [6396, 0]
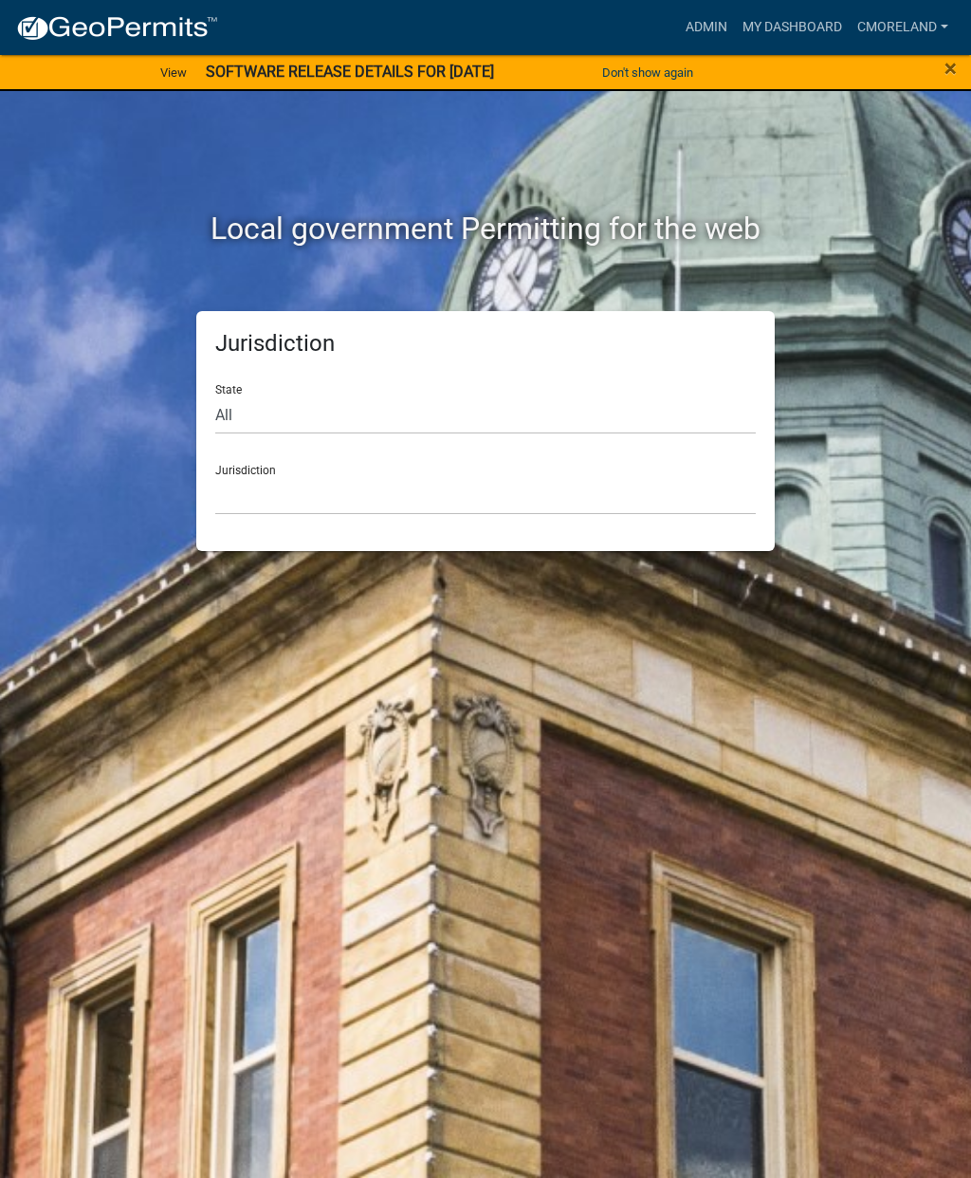
click at [714, 23] on link "Admin" at bounding box center [706, 27] width 57 height 36
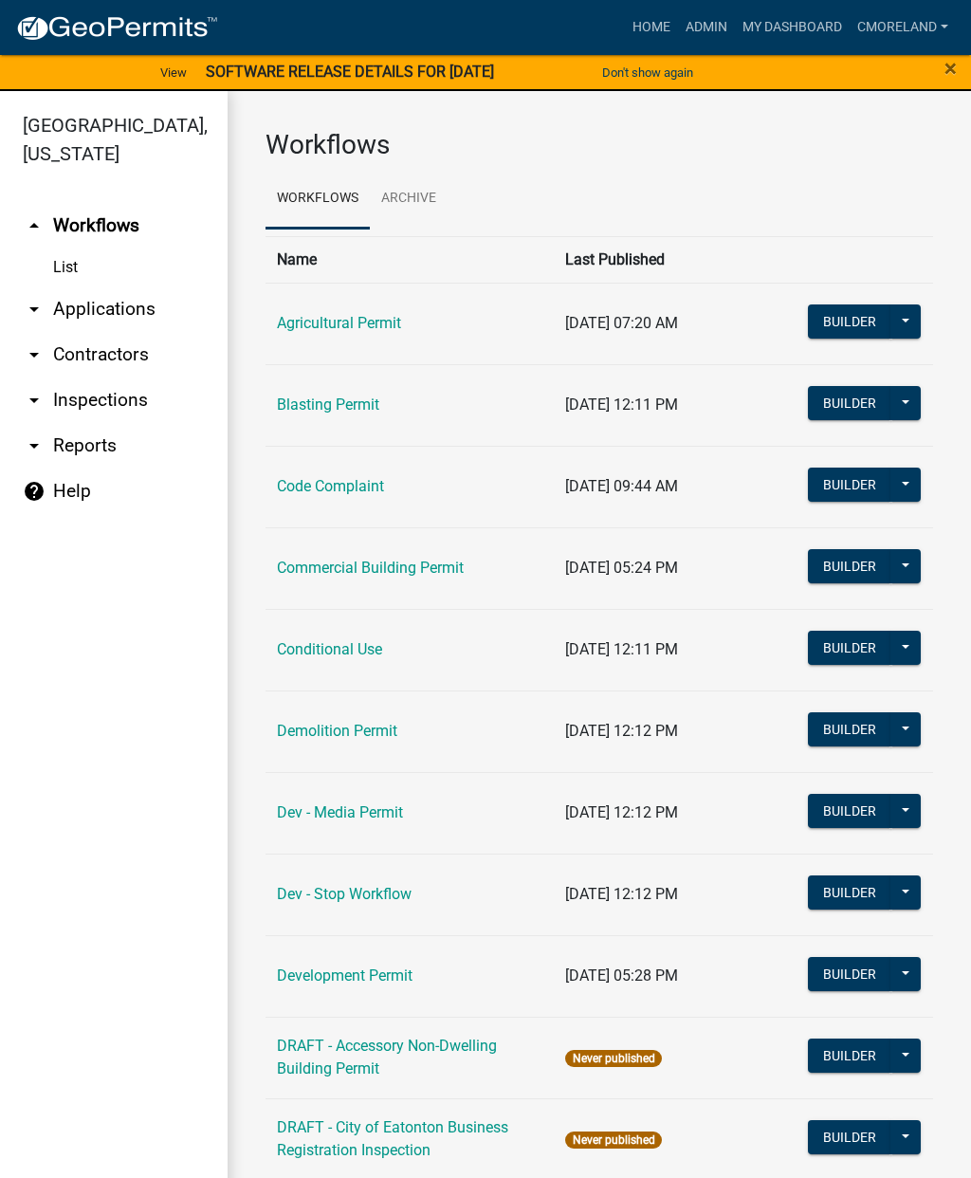
click at [699, 34] on link "Admin" at bounding box center [706, 27] width 57 height 36
